Goal: Task Accomplishment & Management: Manage account settings

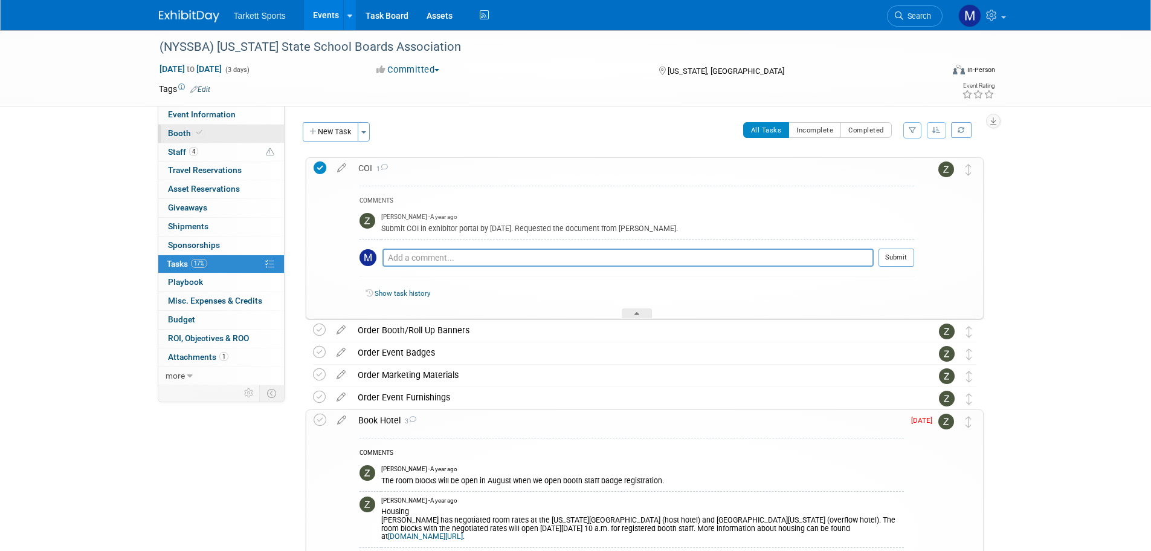
click at [205, 134] on link "Booth" at bounding box center [221, 133] width 126 height 18
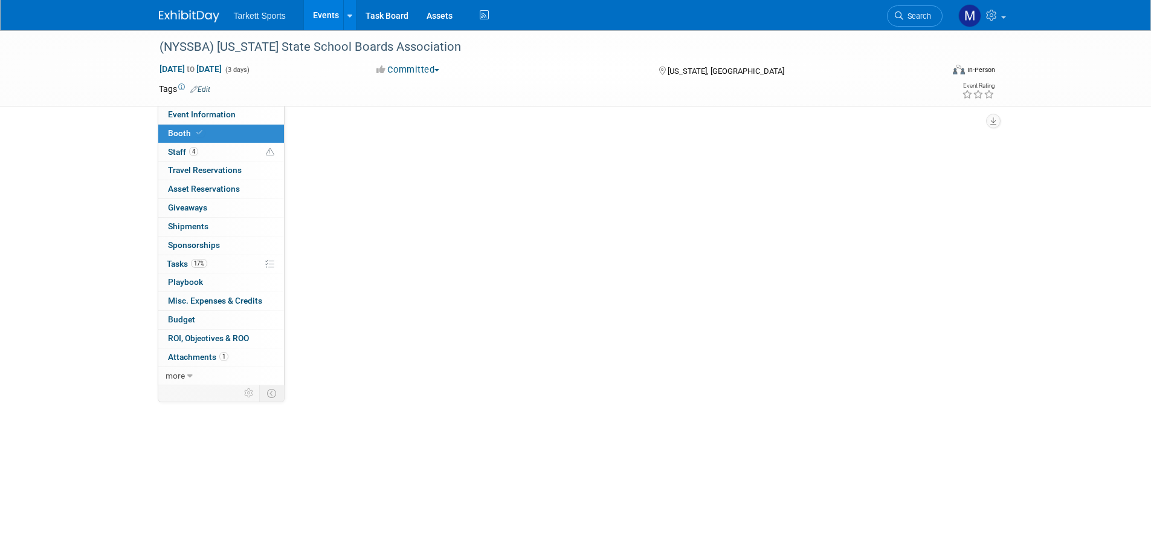
select select "FieldTurf, [PERSON_NAME], Indoor"
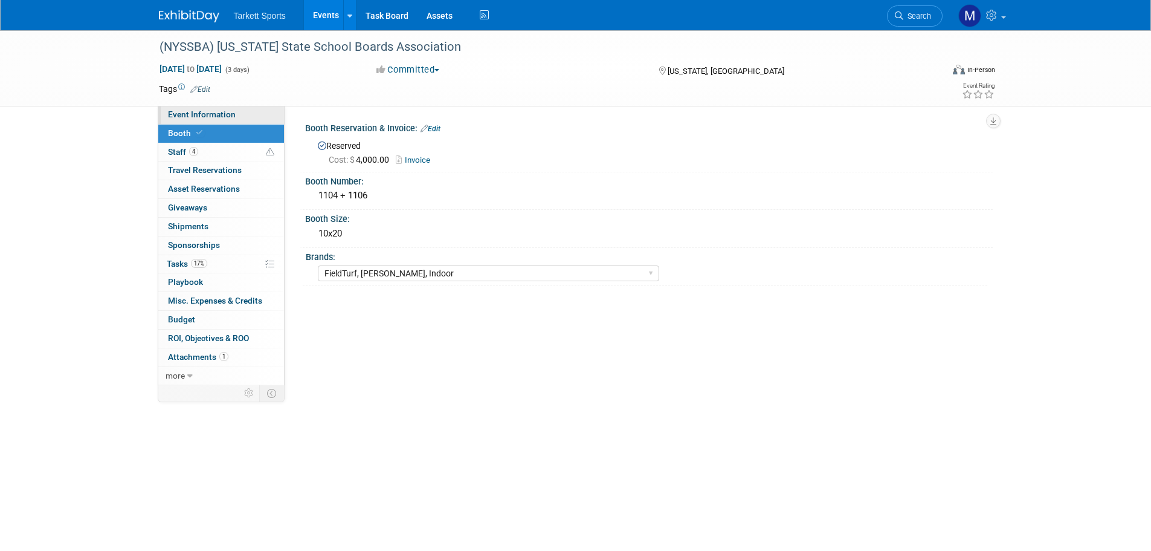
click at [237, 118] on link "Event Information" at bounding box center [221, 115] width 126 height 18
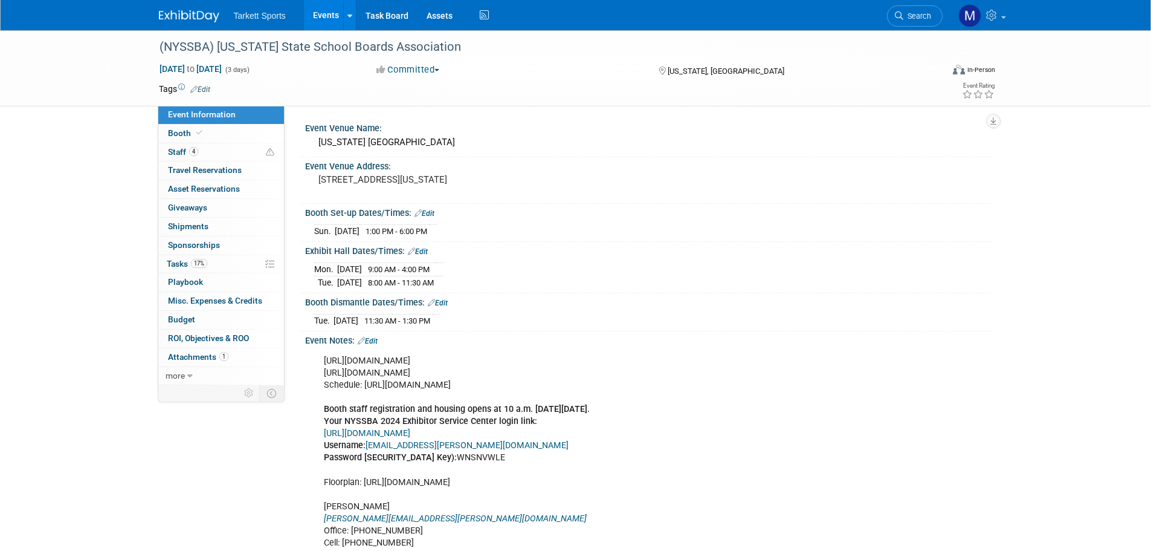
click at [327, 14] on link "Events" at bounding box center [326, 15] width 44 height 30
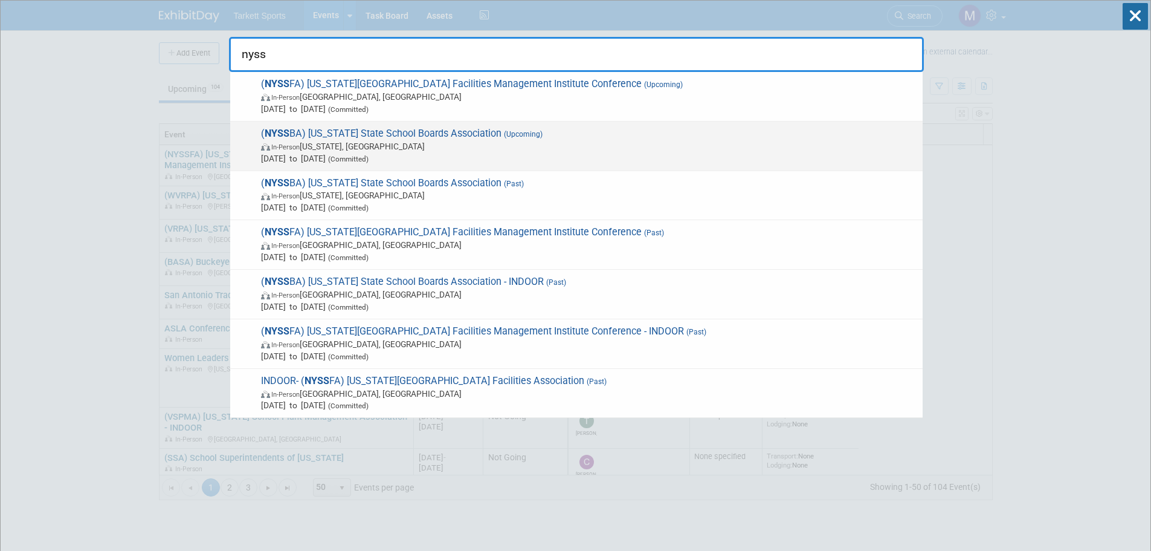
type input "nyss"
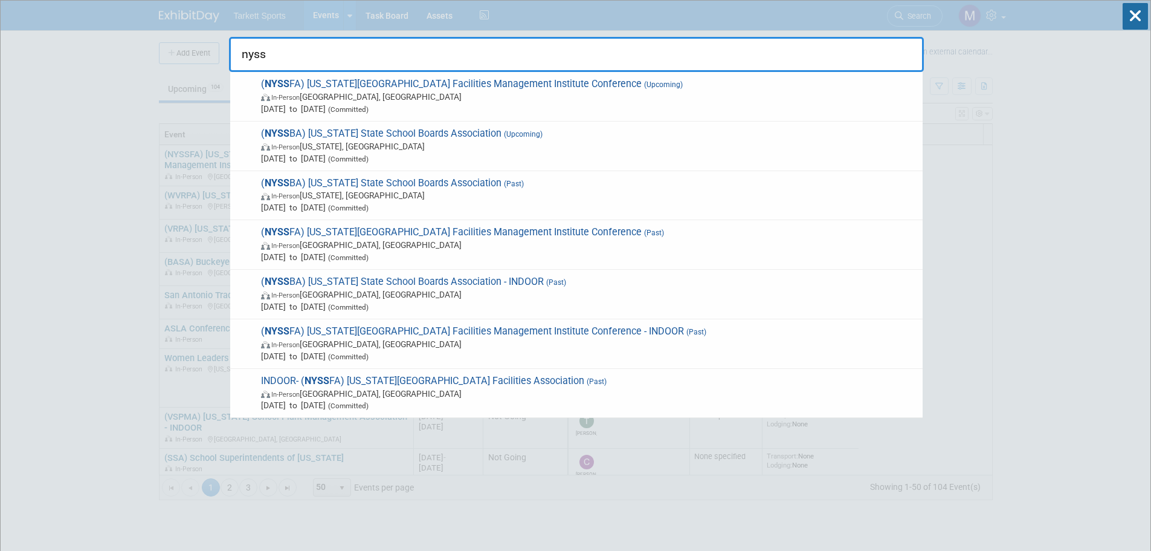
drag, startPoint x: 446, startPoint y: 125, endPoint x: 439, endPoint y: 126, distance: 6.7
click at [444, 126] on div "( NYSS BA) New York State School Boards Association (Upcoming) In-Person New Yo…" at bounding box center [576, 146] width 693 height 50
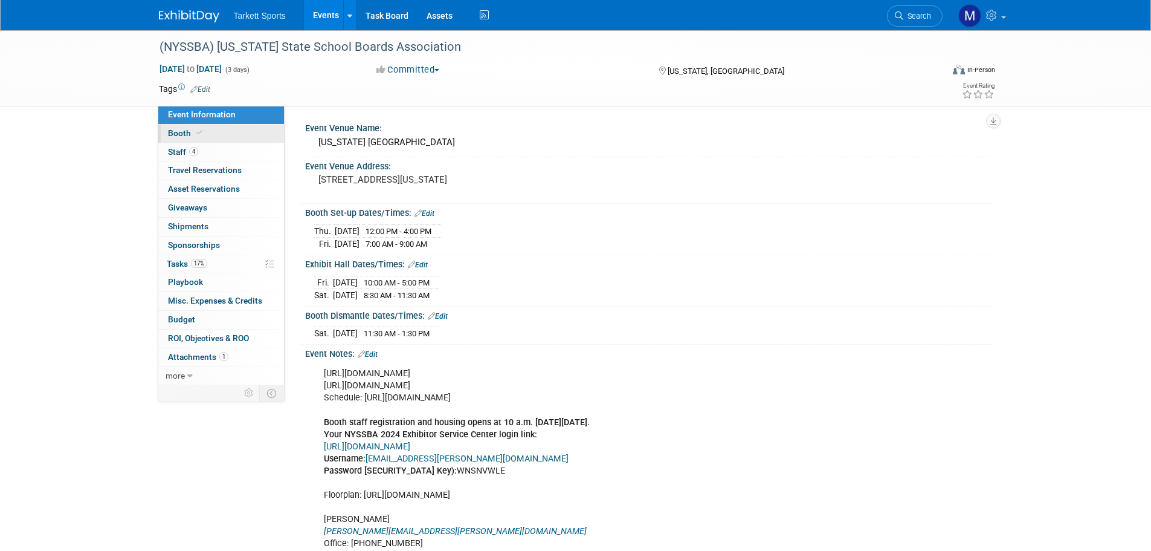
click at [210, 138] on link "Booth" at bounding box center [221, 133] width 126 height 18
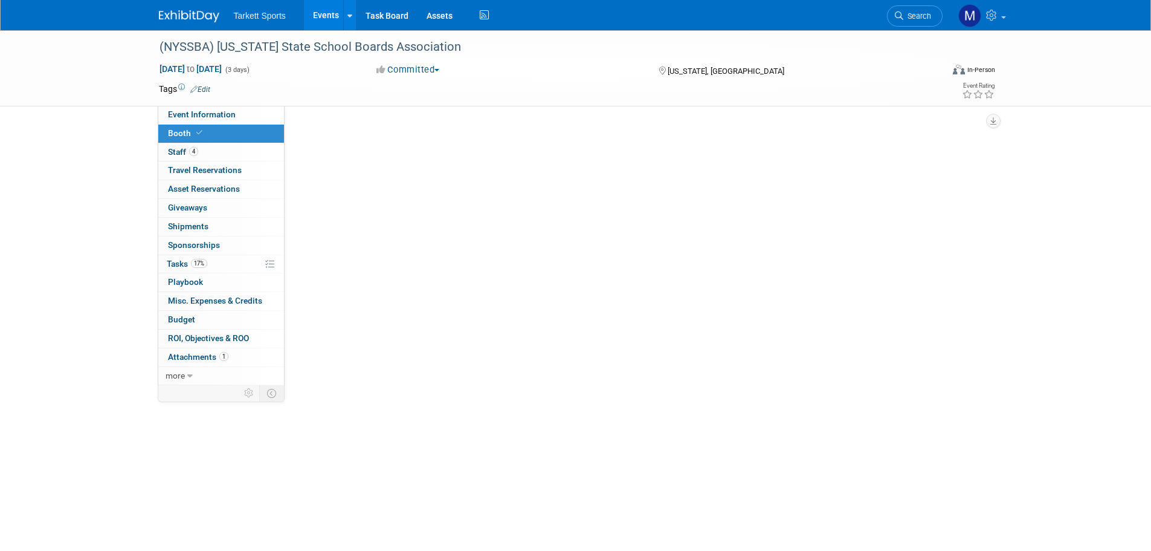
select select "FieldTurf, [PERSON_NAME], Indoor"
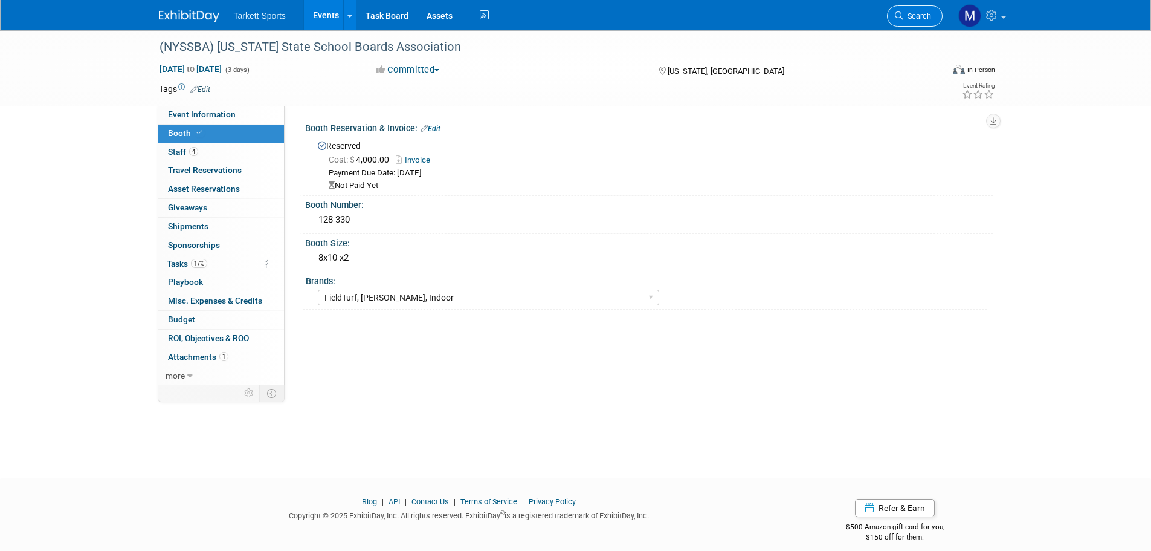
click at [908, 13] on span "Search" at bounding box center [918, 15] width 28 height 9
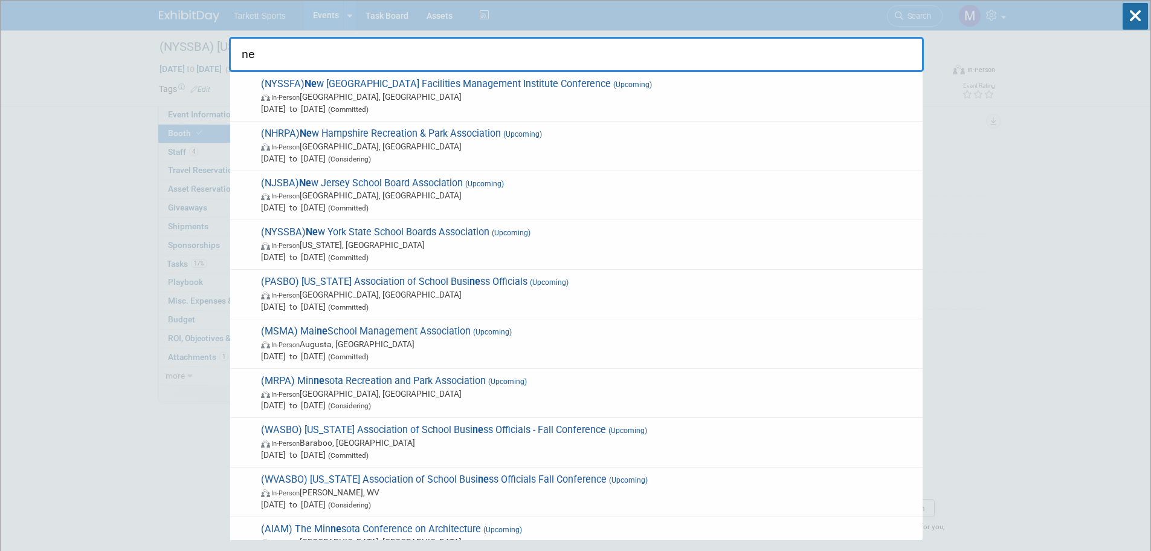
type input "nep"
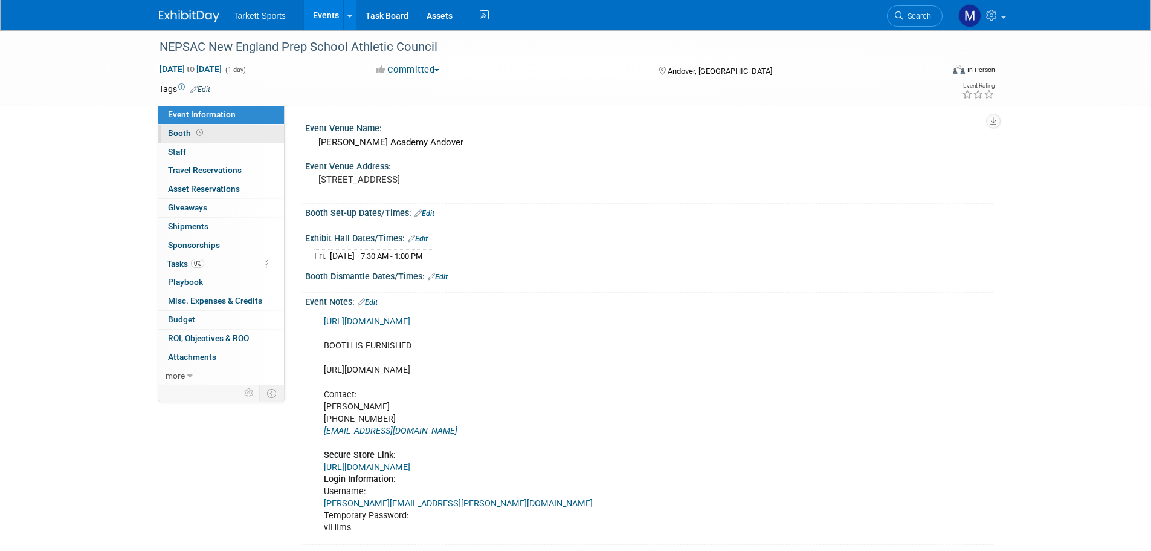
click at [221, 140] on link "Booth" at bounding box center [221, 133] width 126 height 18
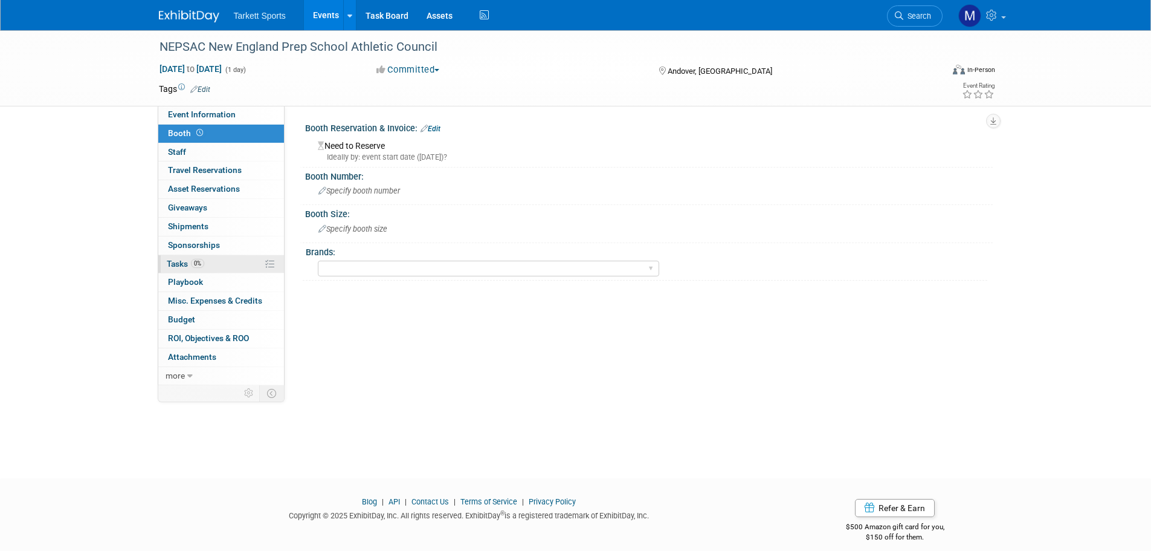
click at [236, 268] on link "0% Tasks 0%" at bounding box center [221, 264] width 126 height 18
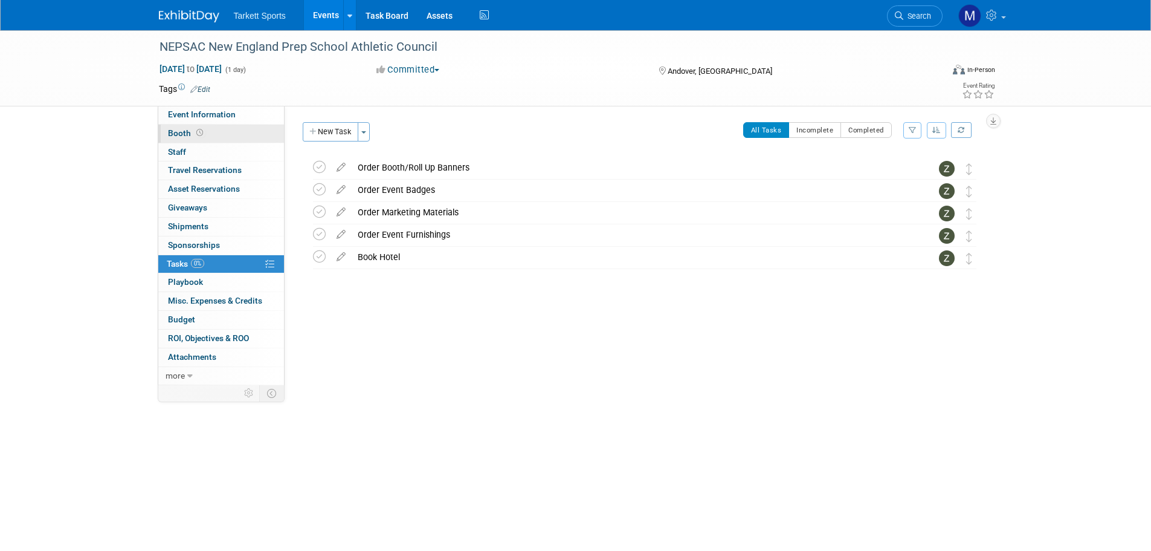
click at [204, 126] on link "Booth" at bounding box center [221, 133] width 126 height 18
